Goal: Information Seeking & Learning: Find specific fact

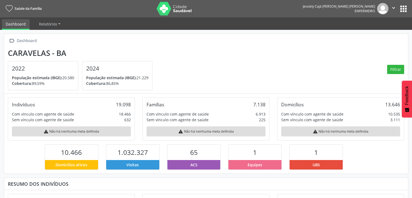
click at [403, 8] on button "apps" at bounding box center [402, 8] width 9 height 9
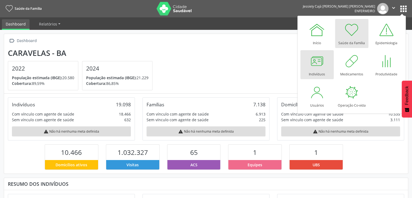
click at [325, 69] on link "Indivíduos" at bounding box center [316, 64] width 33 height 29
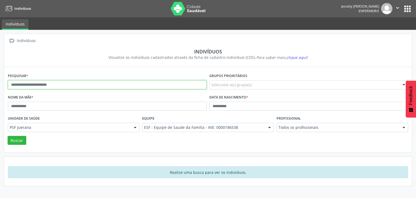
click at [70, 84] on input "text" at bounding box center [107, 84] width 199 height 9
type input "**********"
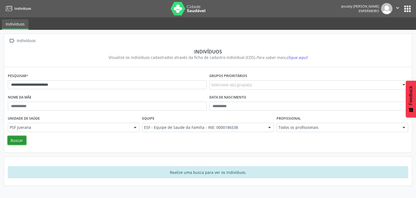
click at [18, 140] on button "Buscar" at bounding box center [17, 140] width 19 height 9
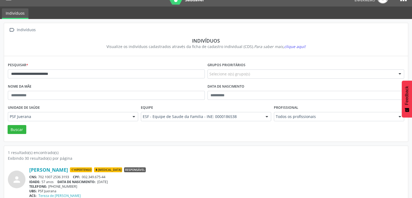
scroll to position [22, 0]
